Goal: Find specific page/section: Find specific page/section

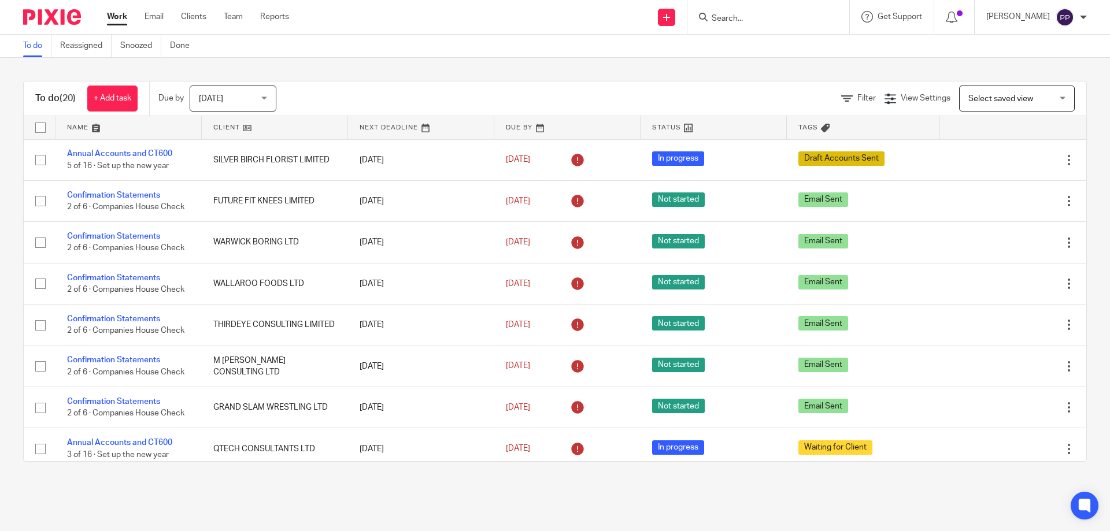
click at [737, 23] on input "Search" at bounding box center [763, 19] width 104 height 10
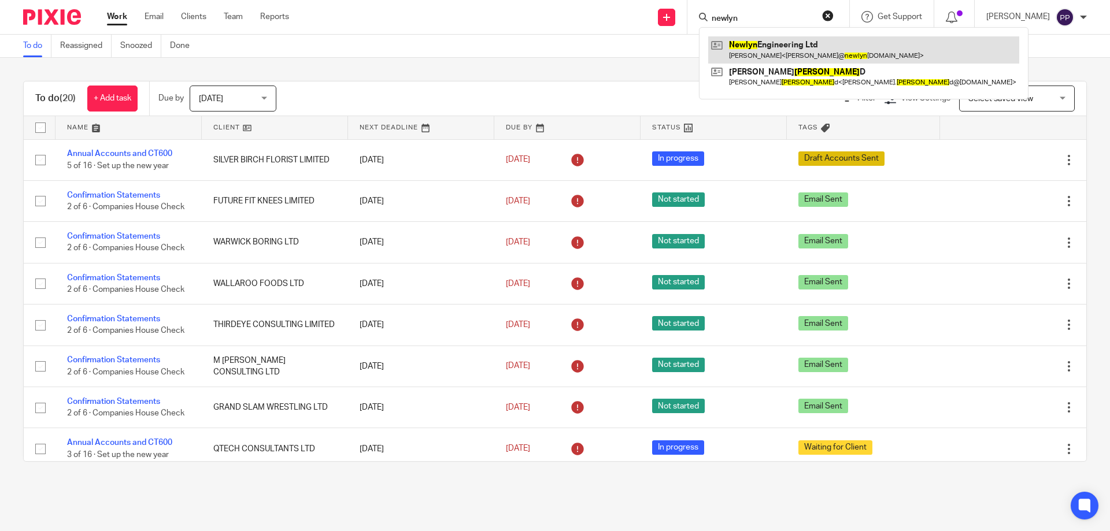
type input "newlyn"
click at [816, 43] on link at bounding box center [863, 49] width 311 height 27
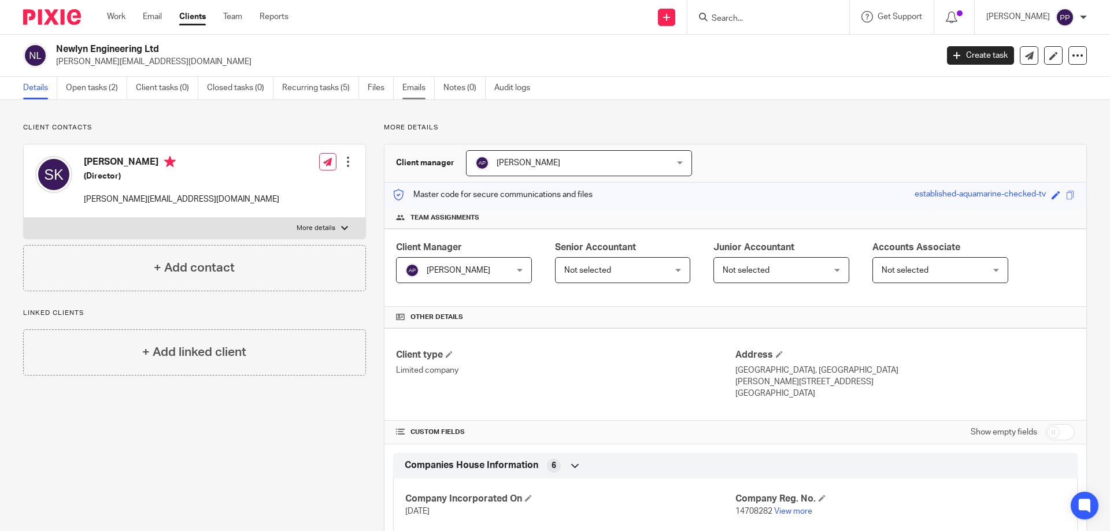
click at [408, 93] on link "Emails" at bounding box center [418, 88] width 32 height 23
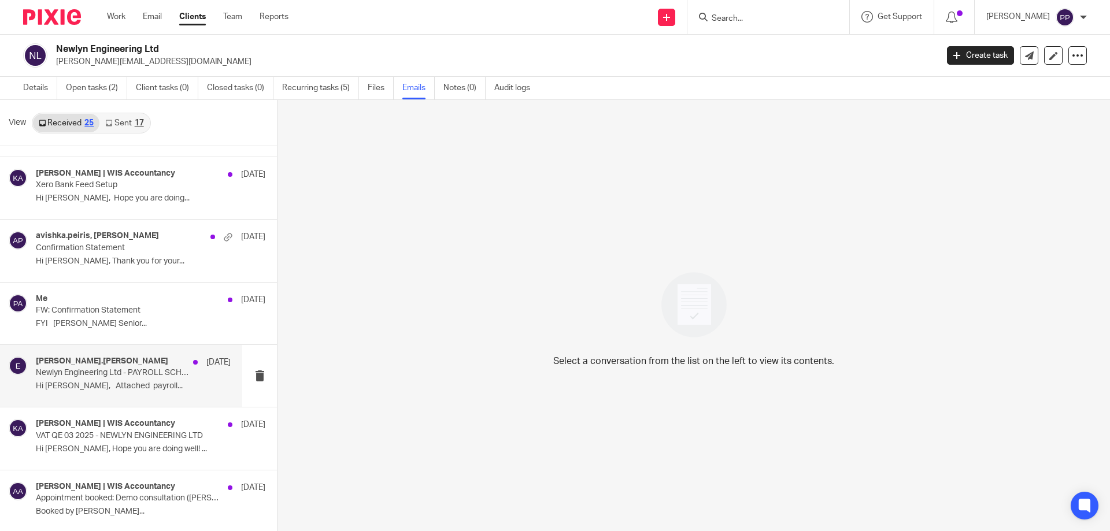
scroll to position [2, 0]
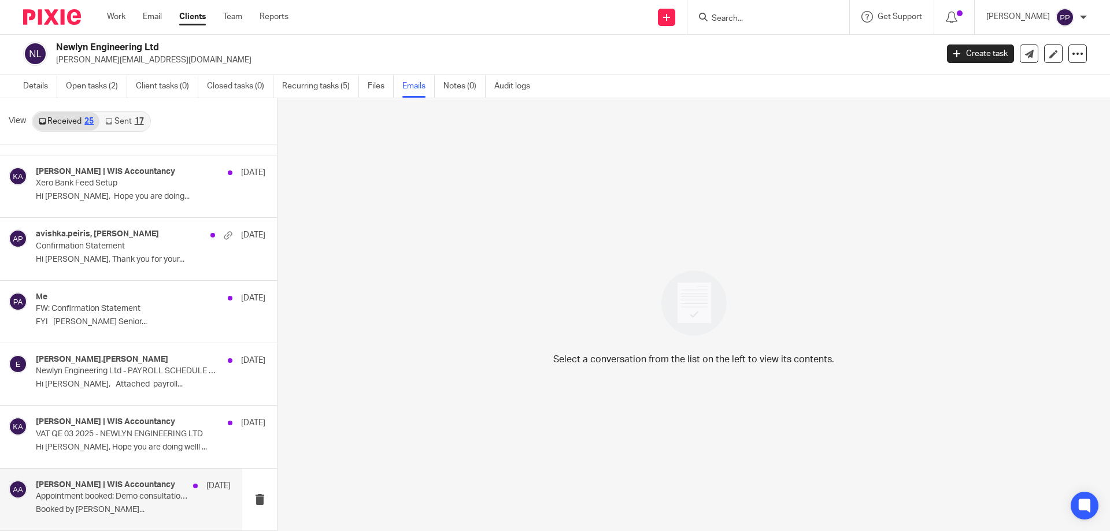
click at [171, 522] on div "Avishka Peiris | WIS Accountancy 9 Apr Appointment booked: Demo consultation (S…" at bounding box center [121, 500] width 242 height 62
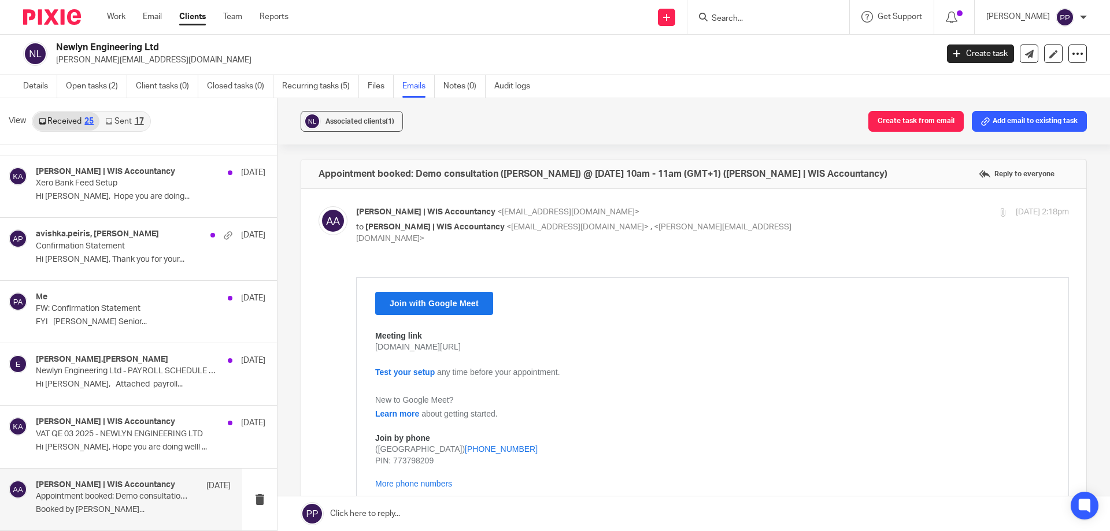
scroll to position [0, 0]
click at [164, 463] on div "Kithmi Gunawardhana | WIS Accountancy 11 Apr VAT QE 03 2025 - NEWLYN ENGINEERIN…" at bounding box center [121, 437] width 242 height 62
click at [145, 458] on div "Kithmi Gunawardhana | WIS Accountancy 11 Apr VAT QE 03 2025 - NEWLYN ENGINEERIN…" at bounding box center [121, 437] width 242 height 62
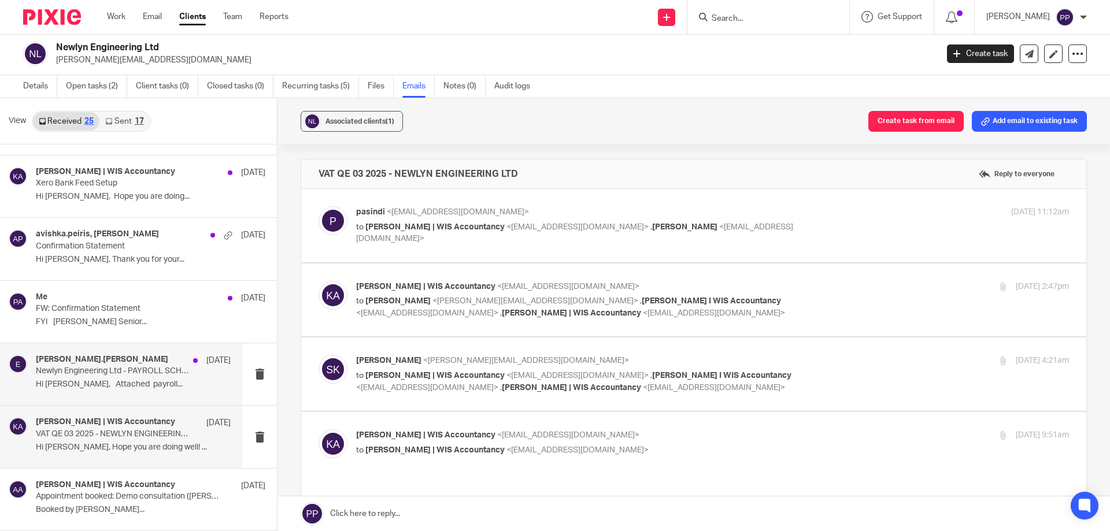
click at [139, 394] on div "esther.david 21 Apr Newlyn Engineering Ltd - PAYROLL SCHEDULE FOR TAX YEAR - 20…" at bounding box center [121, 374] width 242 height 62
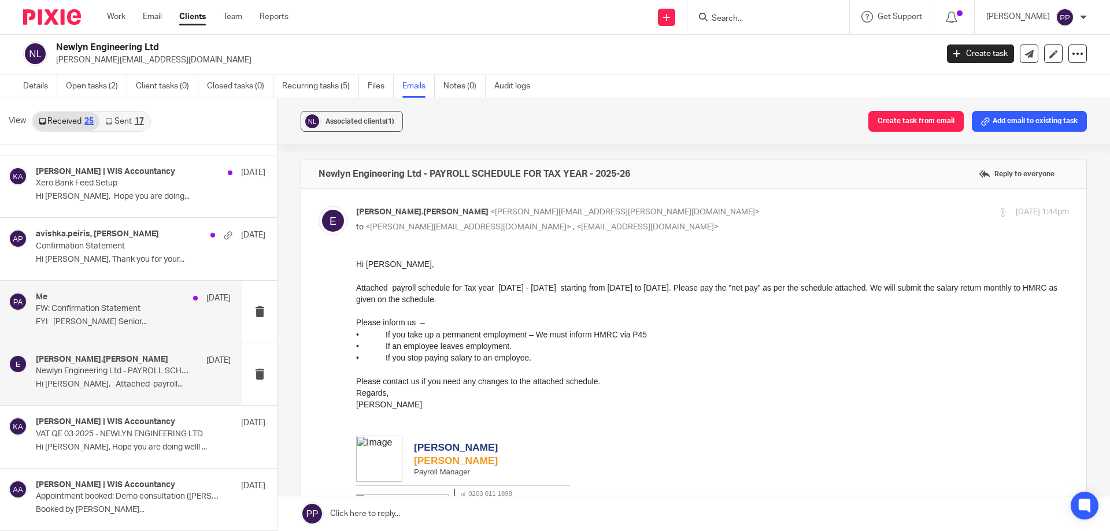
click at [142, 327] on div "Me 22 Apr FW: Confirmation Statement FYI Avishka Peiris Senior..." at bounding box center [133, 312] width 195 height 39
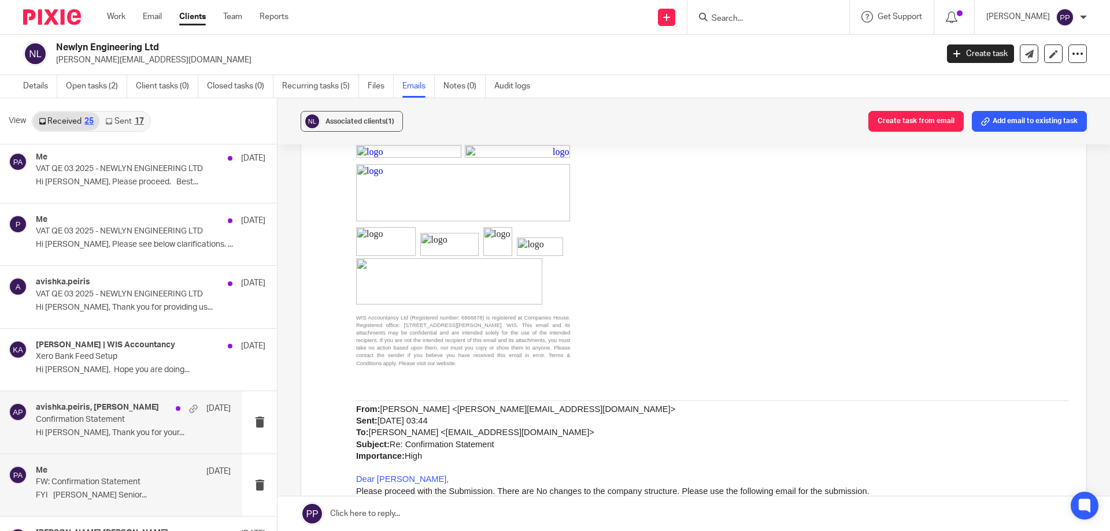
scroll to position [520, 0]
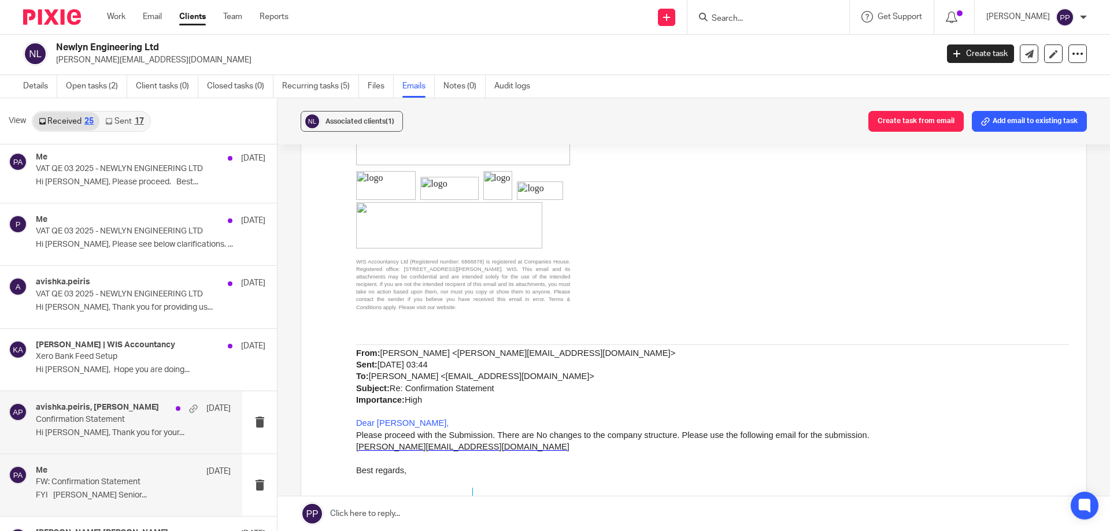
click at [121, 446] on div "avishka.peiris, Avishka Peiris 23 Apr Confirmation Statement Hi Sajeev, Thank y…" at bounding box center [121, 422] width 242 height 62
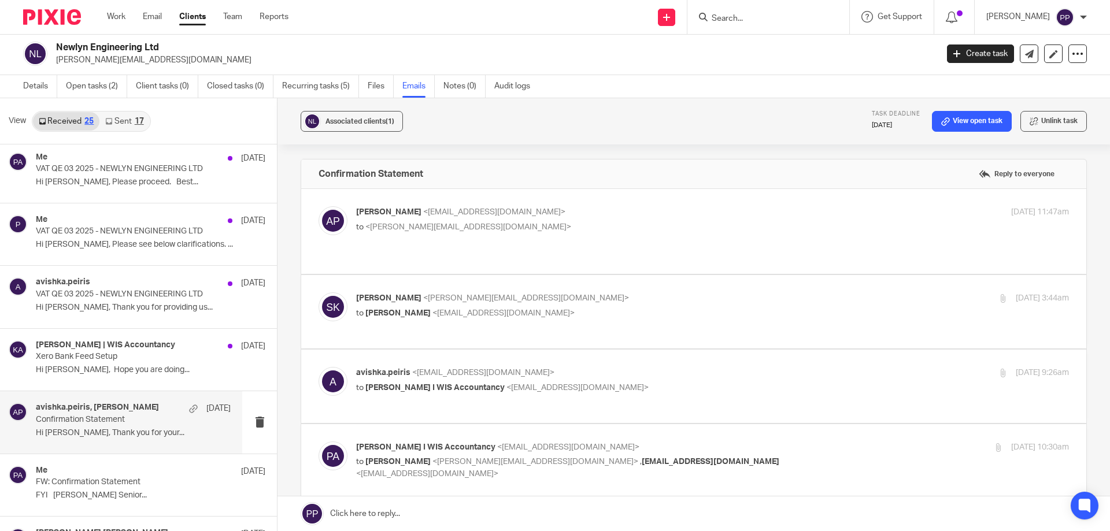
scroll to position [0, 0]
click at [401, 308] on p "to Avishka Peiris <avishka.peiris@wis-accountancy.co.uk>" at bounding box center [593, 314] width 475 height 12
checkbox input "true"
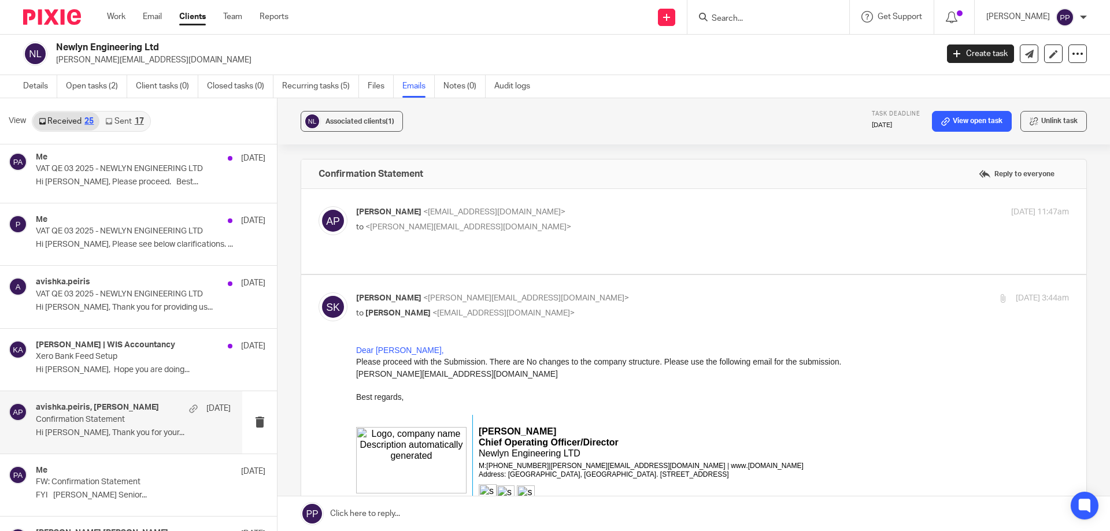
click at [504, 258] on label at bounding box center [693, 231] width 785 height 85
click at [319, 206] on input "checkbox" at bounding box center [318, 206] width 1 height 1
checkbox input "true"
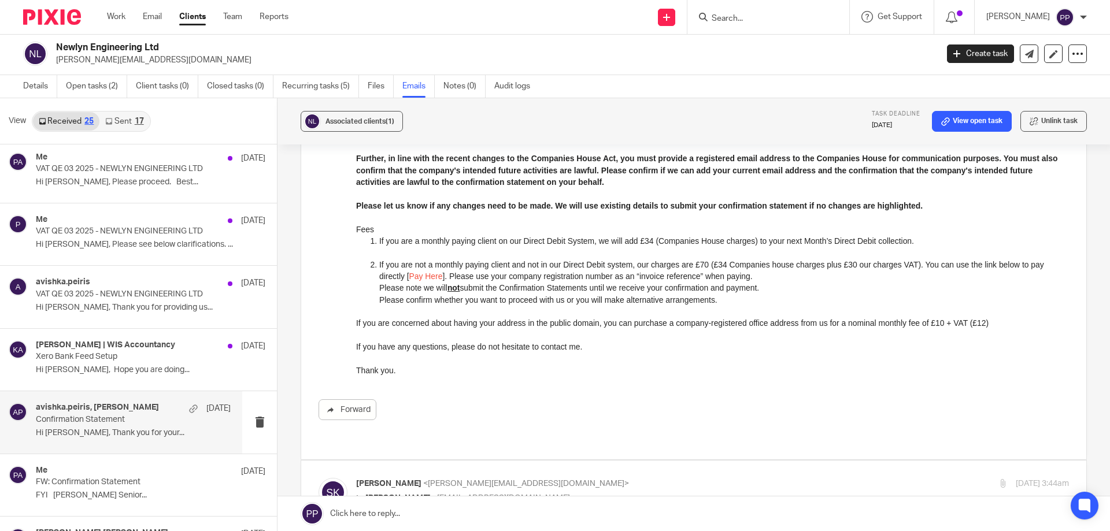
scroll to position [289, 0]
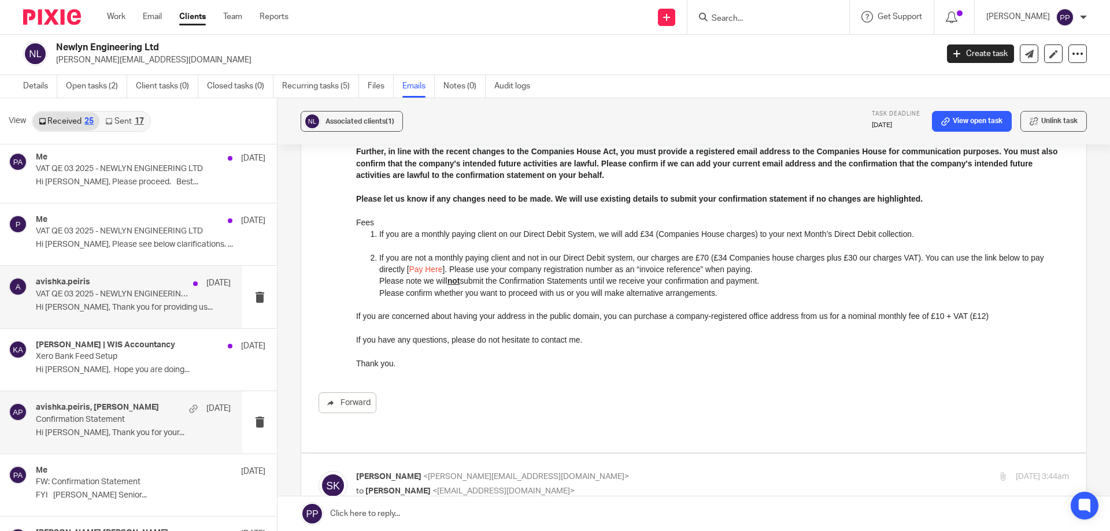
click at [142, 320] on div "avishka.peiris 28 Apr VAT QE 03 2025 - NEWLYN ENGINEERING LTD Hi Sajeev, Thank …" at bounding box center [121, 297] width 242 height 62
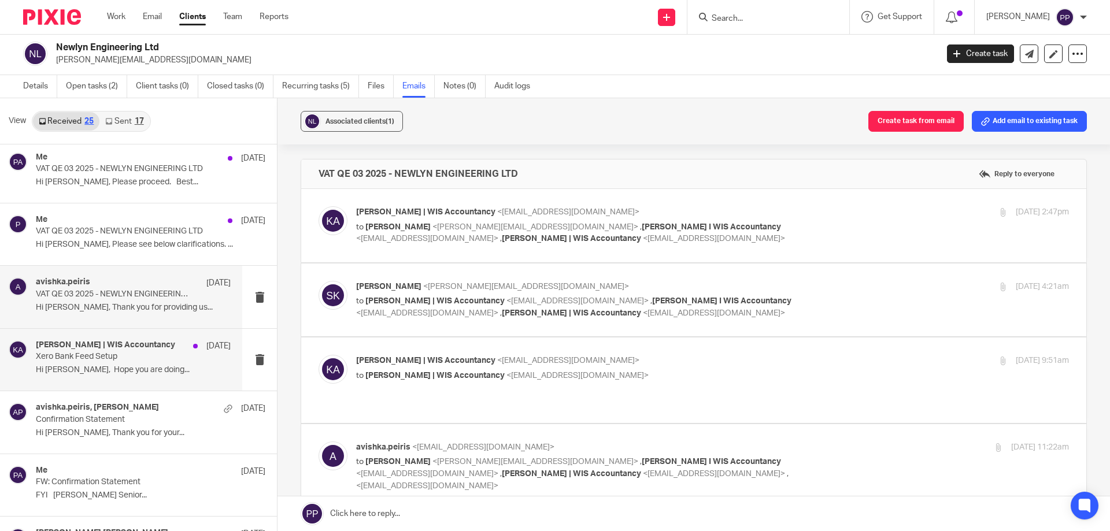
scroll to position [0, 0]
click at [452, 268] on label at bounding box center [693, 300] width 785 height 73
click at [319, 280] on input "checkbox" at bounding box center [318, 280] width 1 height 1
checkbox input "true"
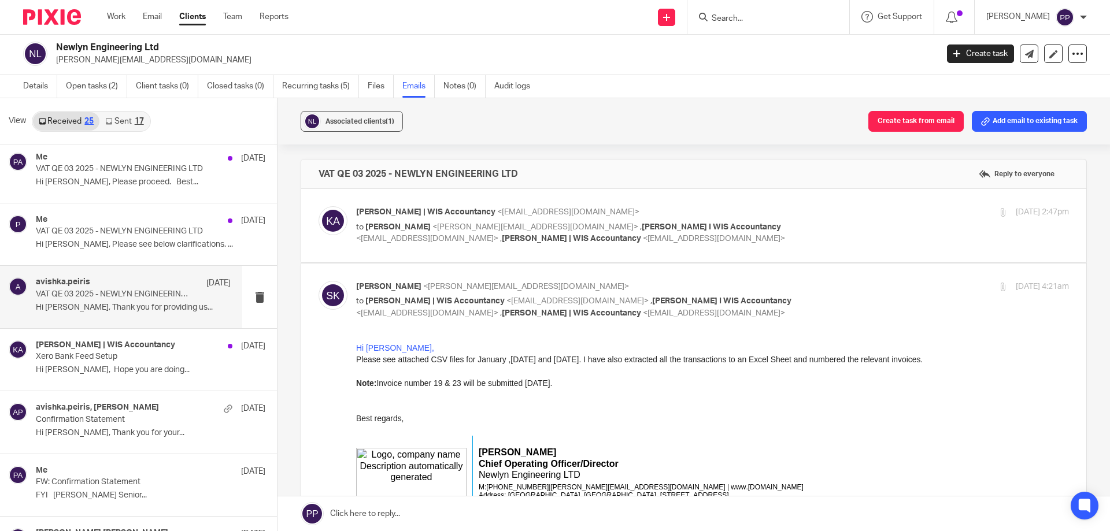
click at [454, 256] on label at bounding box center [693, 225] width 785 height 73
click at [319, 206] on input "checkbox" at bounding box center [318, 206] width 1 height 1
checkbox input "true"
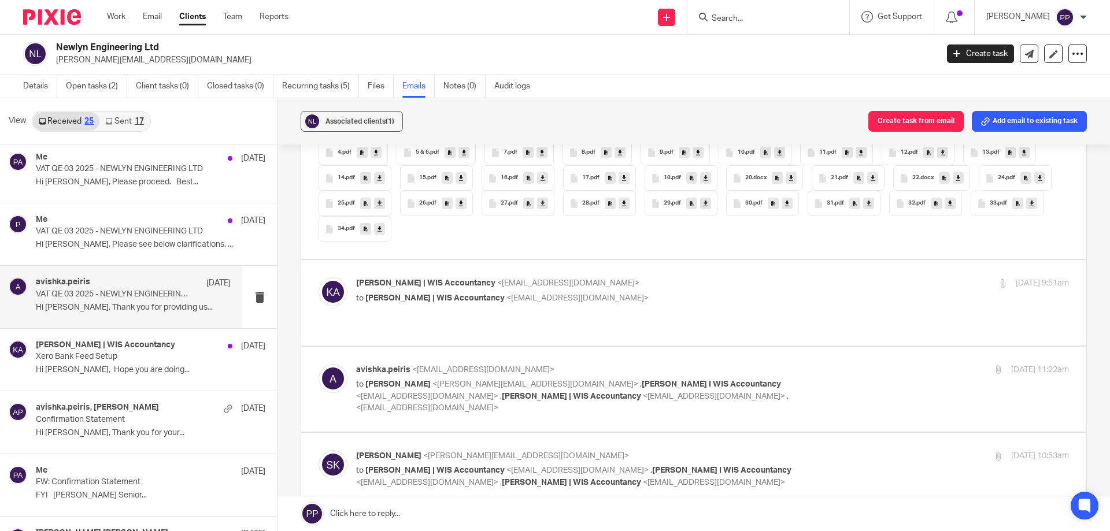
scroll to position [2024, 0]
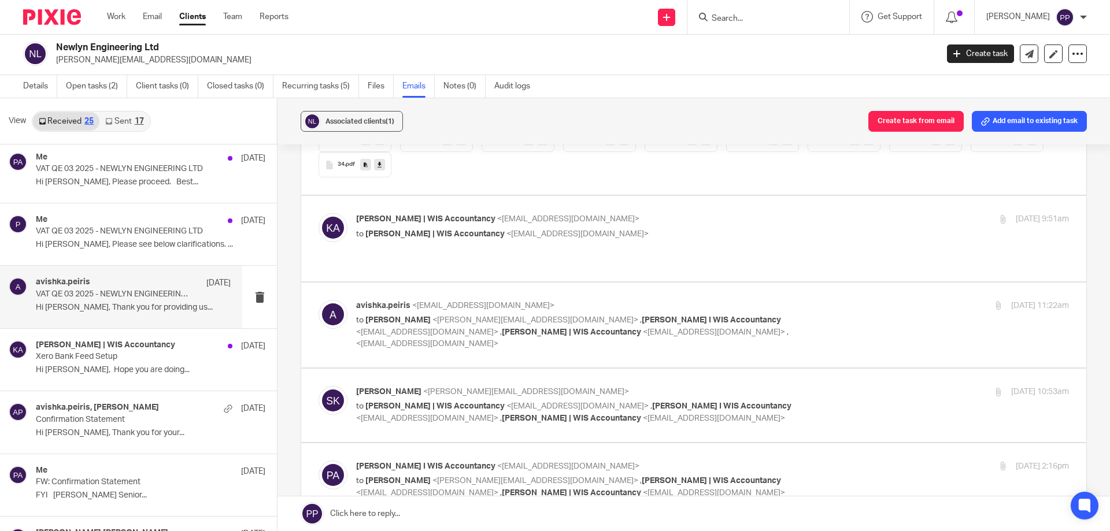
click at [554, 273] on label at bounding box center [693, 238] width 785 height 85
click at [319, 213] on input "checkbox" at bounding box center [318, 213] width 1 height 1
checkbox input "true"
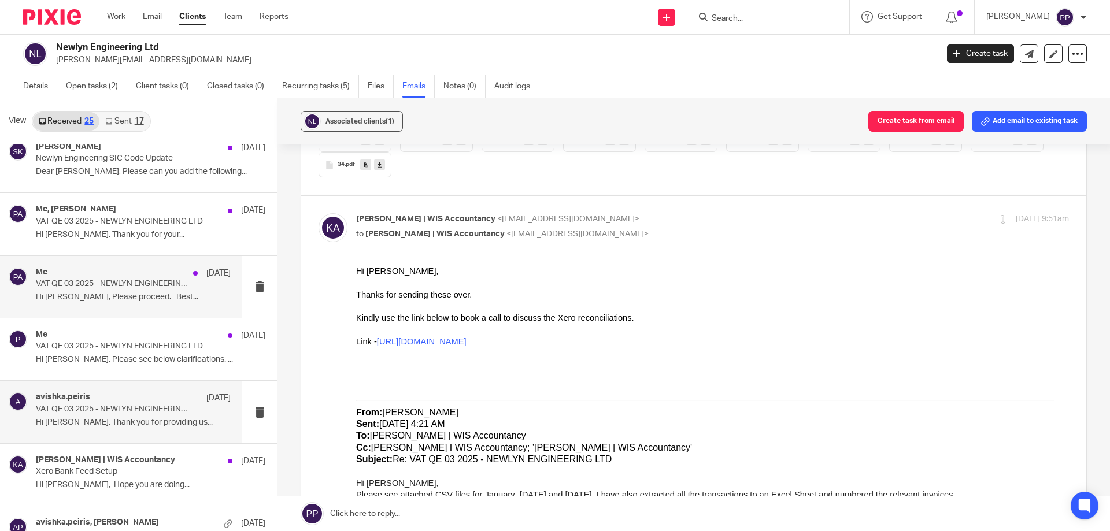
scroll to position [890, 0]
click at [97, 305] on div "Me 2 May VAT QE 03 2025 - NEWLYN ENGINEERING LTD Hi Pasindi, Please proceed. Be…" at bounding box center [133, 287] width 195 height 39
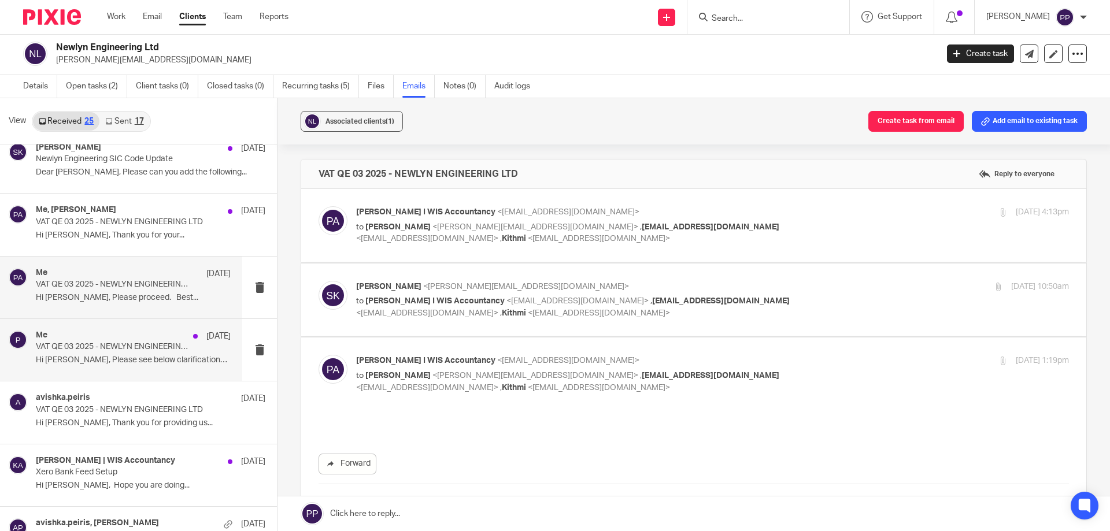
scroll to position [0, 0]
click at [108, 352] on p "VAT QE 03 2025 - NEWLYN ENGINEERING LTD" at bounding box center [114, 347] width 156 height 10
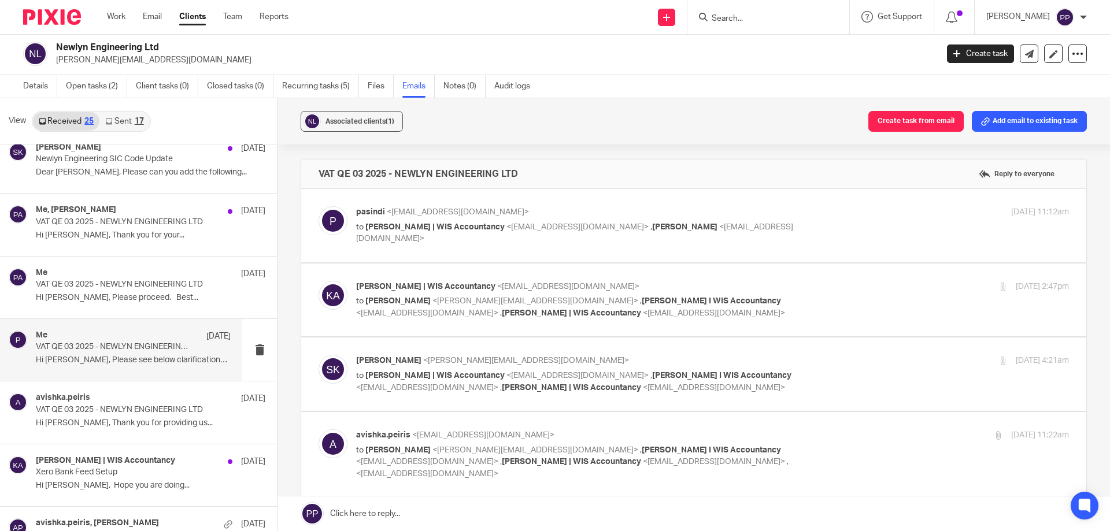
click at [660, 220] on div "pasindi <pasindi@wis-accountancy.co.uk> to Kithmi Gunawardhana | WIS Accountanc…" at bounding box center [593, 225] width 475 height 39
checkbox input "true"
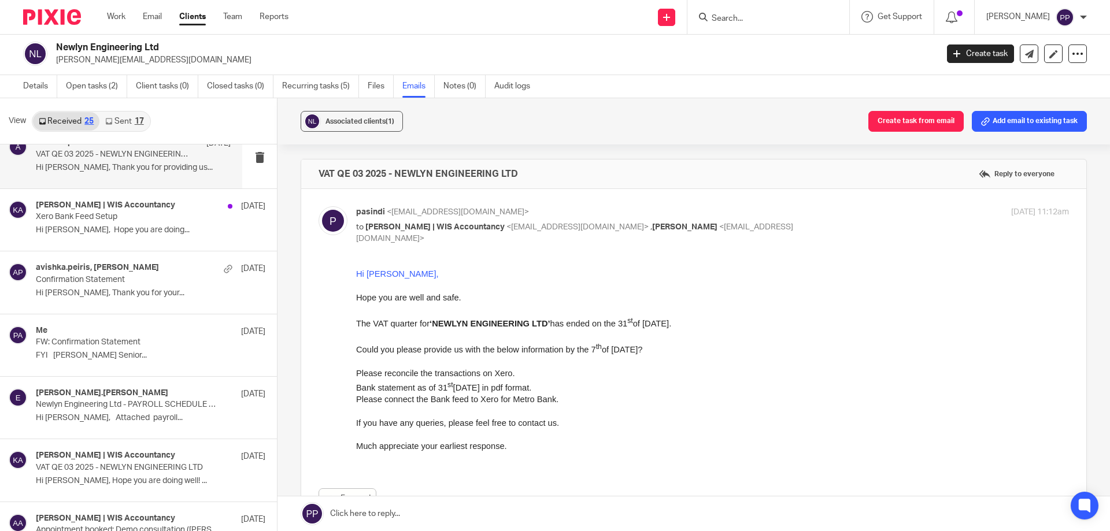
scroll to position [1180, 0]
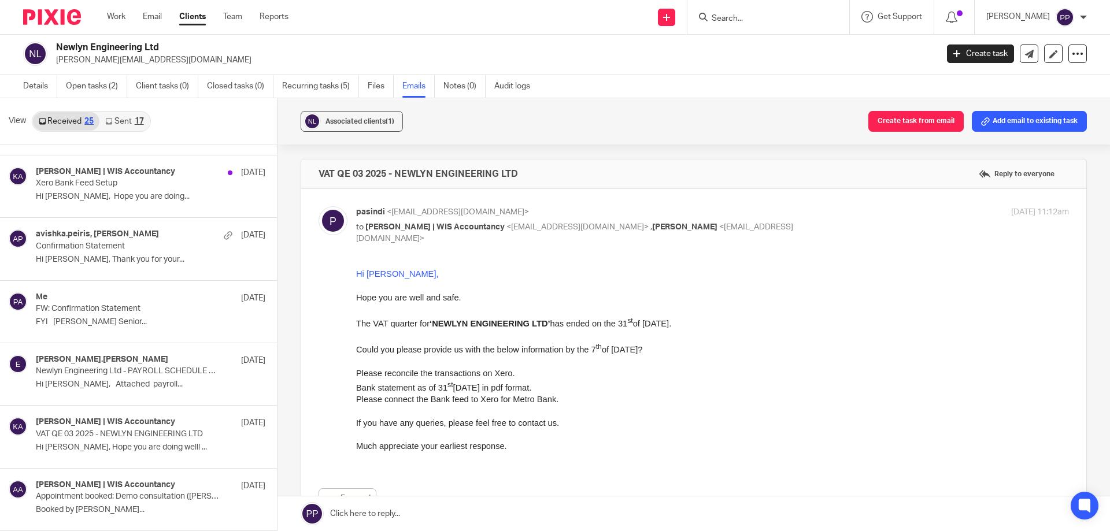
click at [129, 135] on div "View Received 25 Sent 17" at bounding box center [138, 121] width 277 height 46
click at [127, 127] on link "Sent 17" at bounding box center [124, 121] width 50 height 19
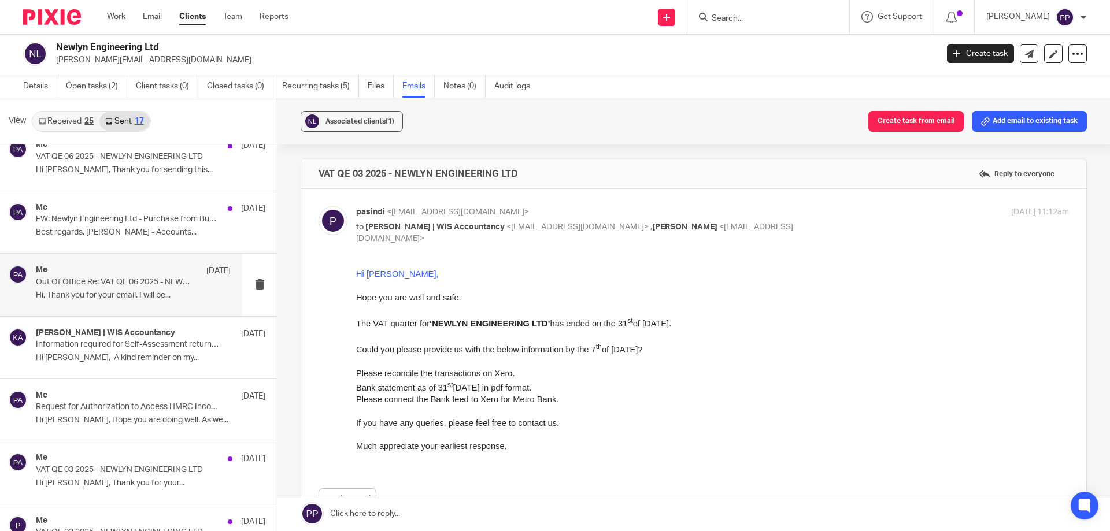
scroll to position [0, 0]
